Goal: Information Seeking & Learning: Check status

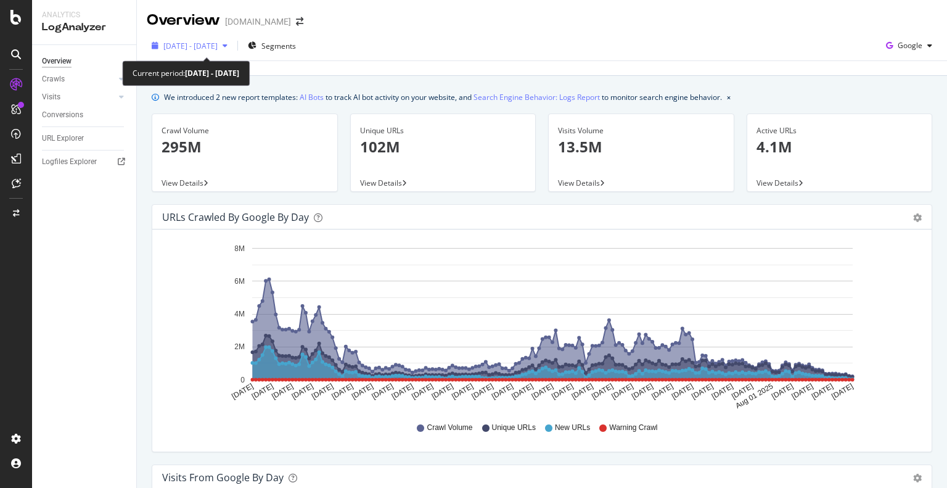
click at [207, 46] on span "[DATE] - [DATE]" at bounding box center [190, 46] width 54 height 10
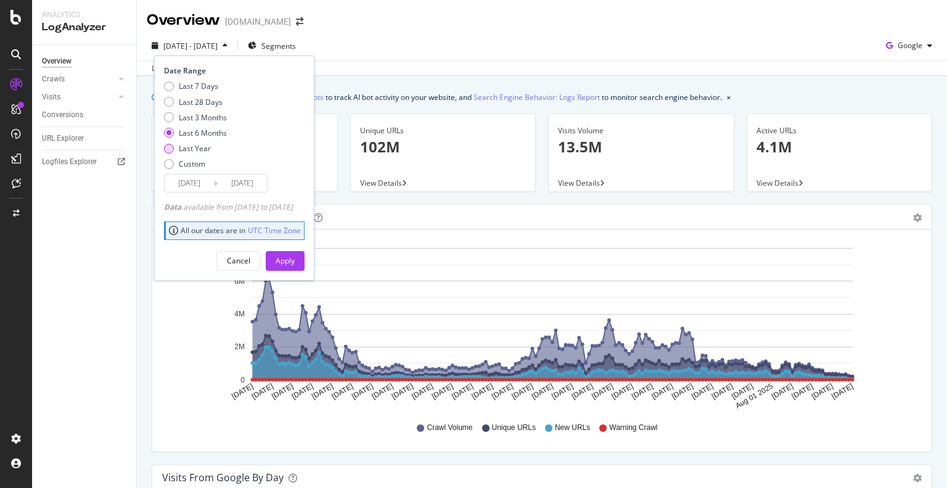
click at [191, 149] on div "Last Year" at bounding box center [195, 148] width 32 height 10
type input "2024/08/26"
click at [295, 260] on div "Apply" at bounding box center [285, 260] width 19 height 10
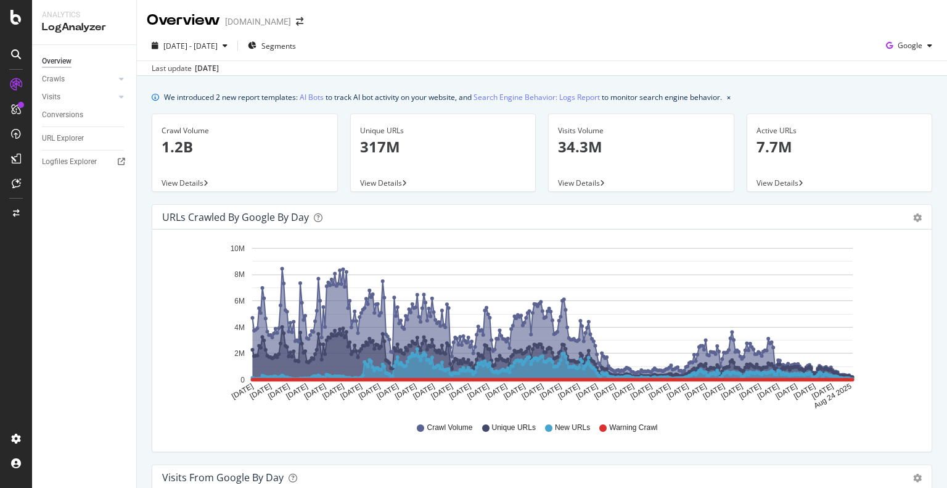
click at [690, 444] on div "Hold CTRL while clicking to filter the report. Aug 26 2024 Sep 06 2024 Sep 17 2…" at bounding box center [542, 340] width 780 height 222
click at [218, 47] on span "2024 Aug. 26th - 2025 Aug. 25th" at bounding box center [190, 46] width 54 height 10
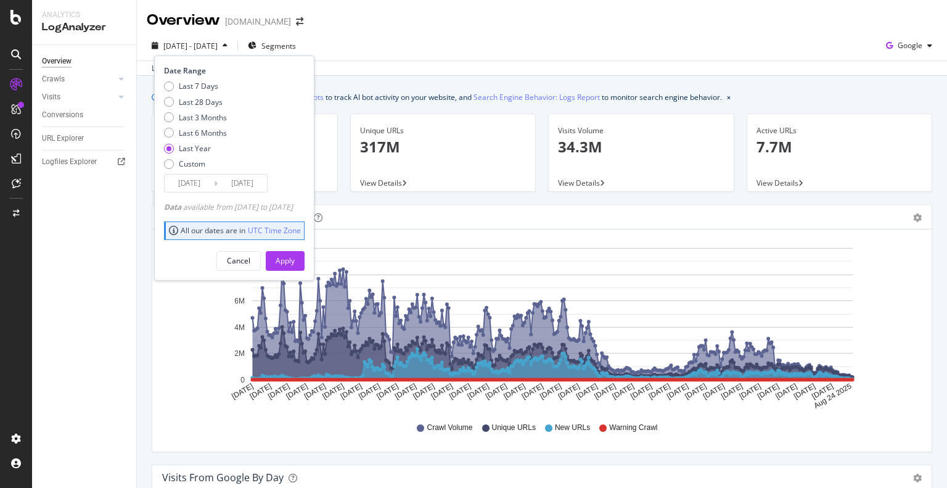
click at [44, 355] on div "Overview Crawls Daily Distribution Segments Distribution HTTP Codes Resources V…" at bounding box center [84, 266] width 104 height 443
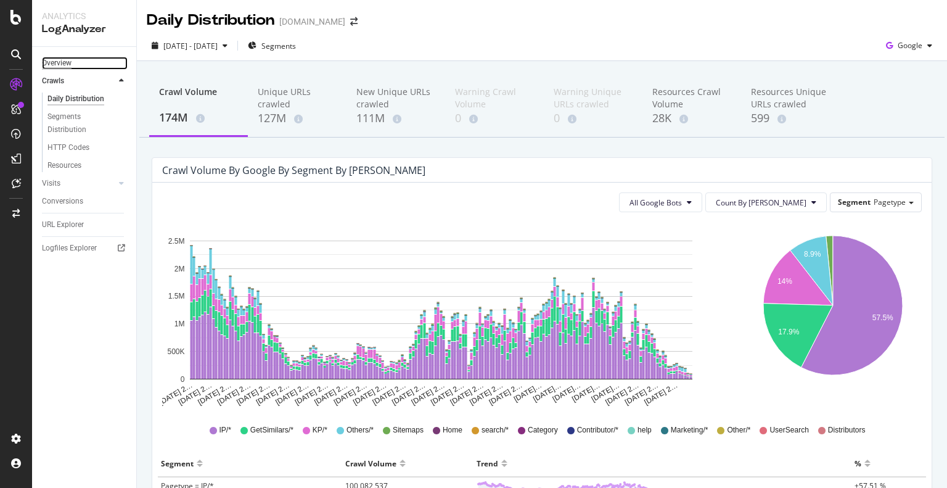
click at [55, 64] on div "Overview" at bounding box center [57, 63] width 30 height 13
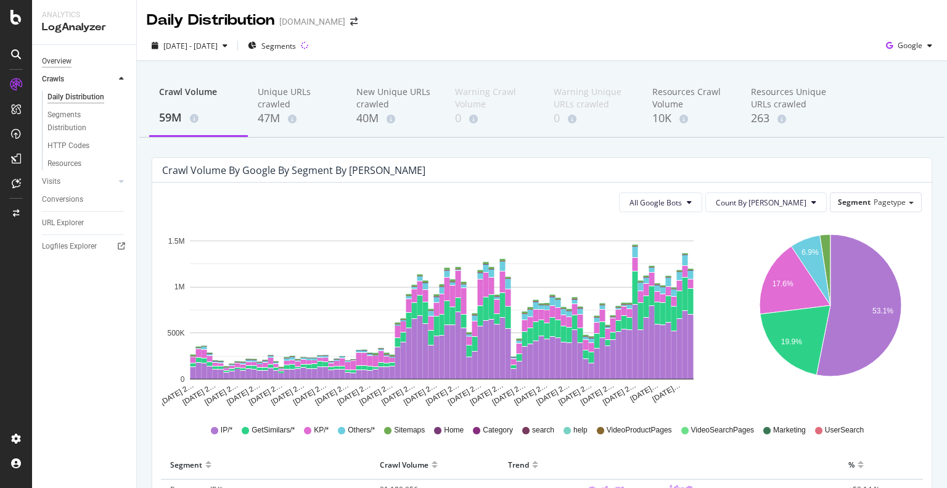
click at [63, 62] on div "Overview" at bounding box center [57, 61] width 30 height 13
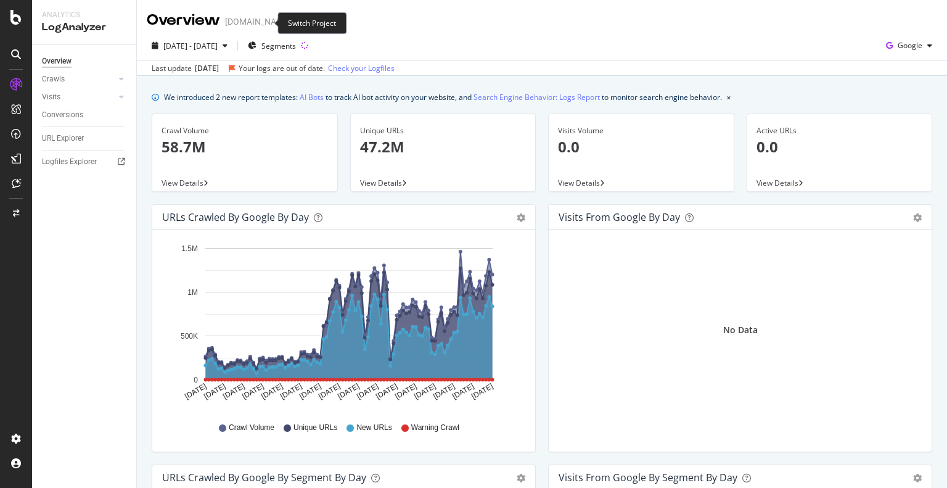
click at [296, 23] on icon "arrow-right-arrow-left" at bounding box center [299, 21] width 7 height 9
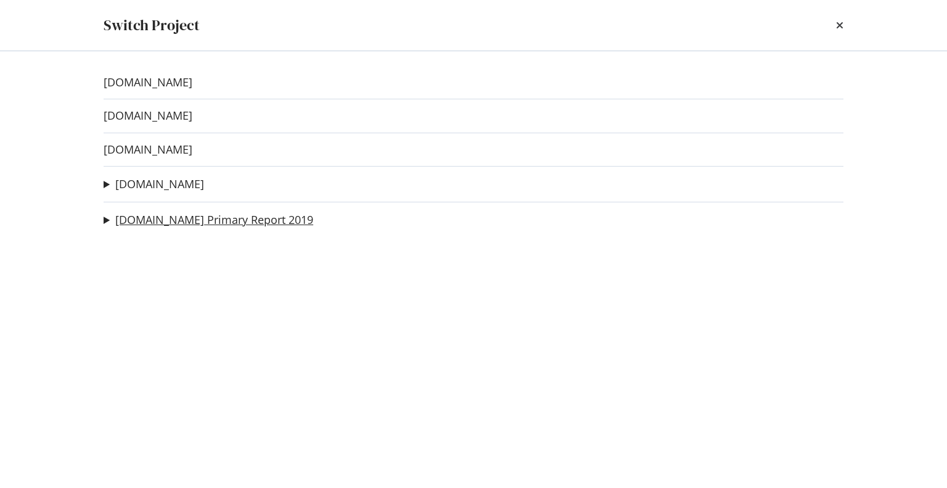
click at [162, 224] on link "alamy.com Primary Report 2019" at bounding box center [214, 219] width 198 height 13
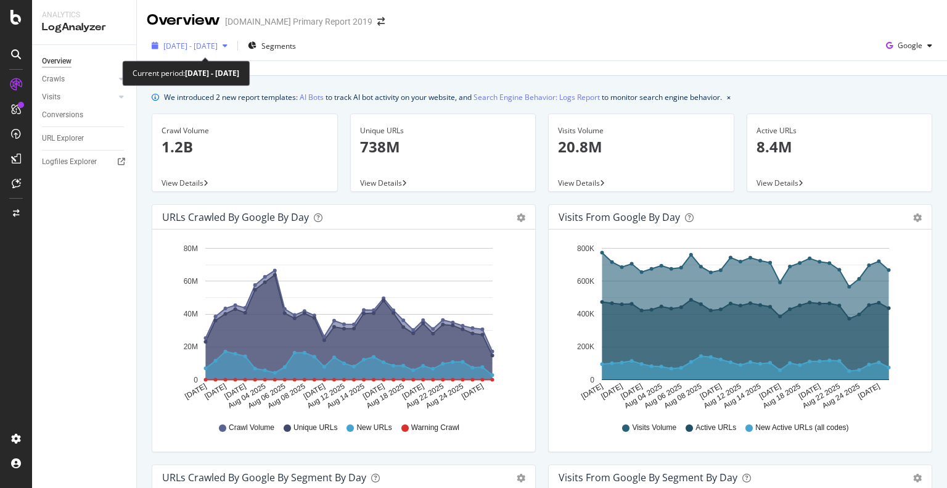
click at [218, 46] on span "2025 Jul. 29th - Aug. 27th" at bounding box center [190, 46] width 54 height 10
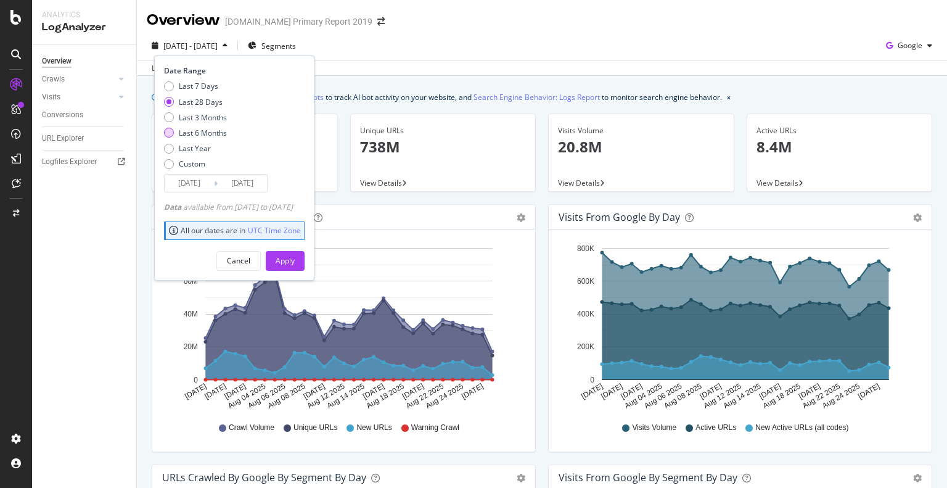
click at [197, 130] on div "Last 6 Months" at bounding box center [203, 133] width 48 height 10
type input "2025/02/28"
click at [295, 255] on div "Apply" at bounding box center [285, 260] width 19 height 10
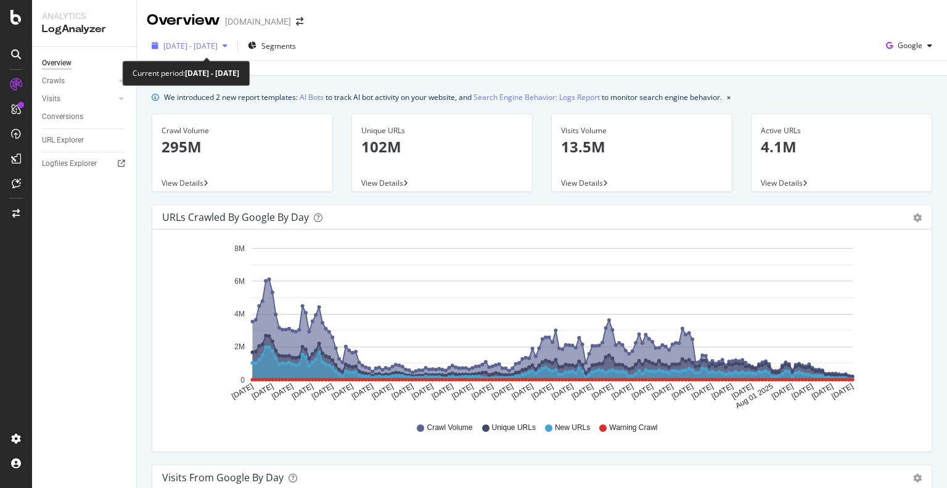
click at [193, 51] on div "[DATE] - [DATE]" at bounding box center [190, 46] width 54 height 10
